Goal: Find specific page/section: Find specific page/section

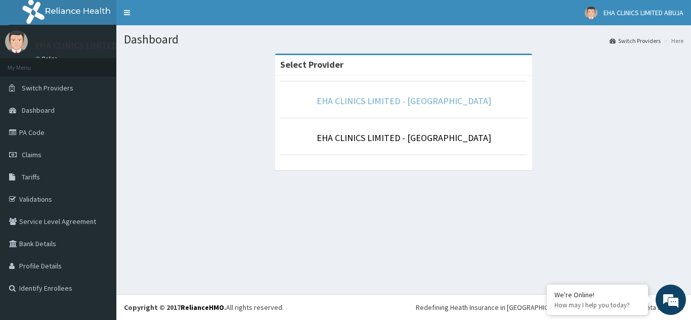
click at [430, 106] on link "EHA CLINICS LIMITED - [GEOGRAPHIC_DATA]" at bounding box center [404, 101] width 174 height 12
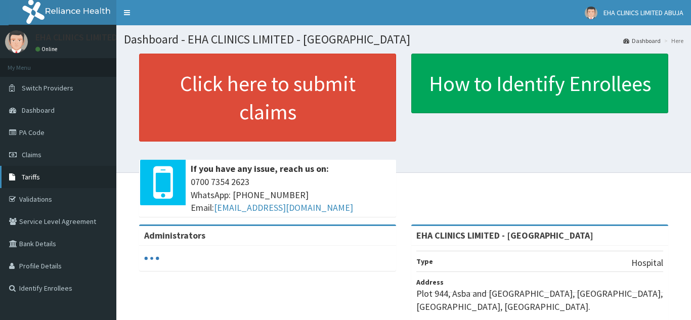
click at [32, 176] on span "Tariffs" at bounding box center [31, 176] width 18 height 9
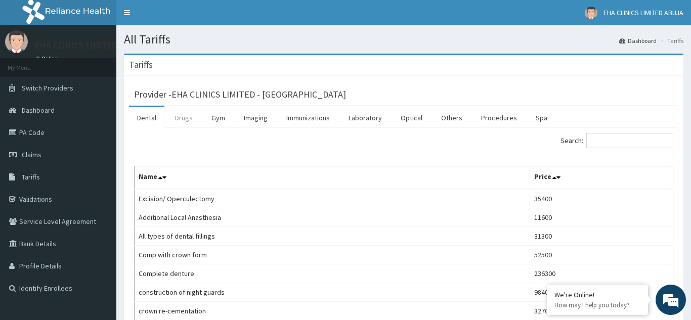
click at [186, 119] on link "Drugs" at bounding box center [184, 117] width 34 height 21
